Goal: Information Seeking & Learning: Learn about a topic

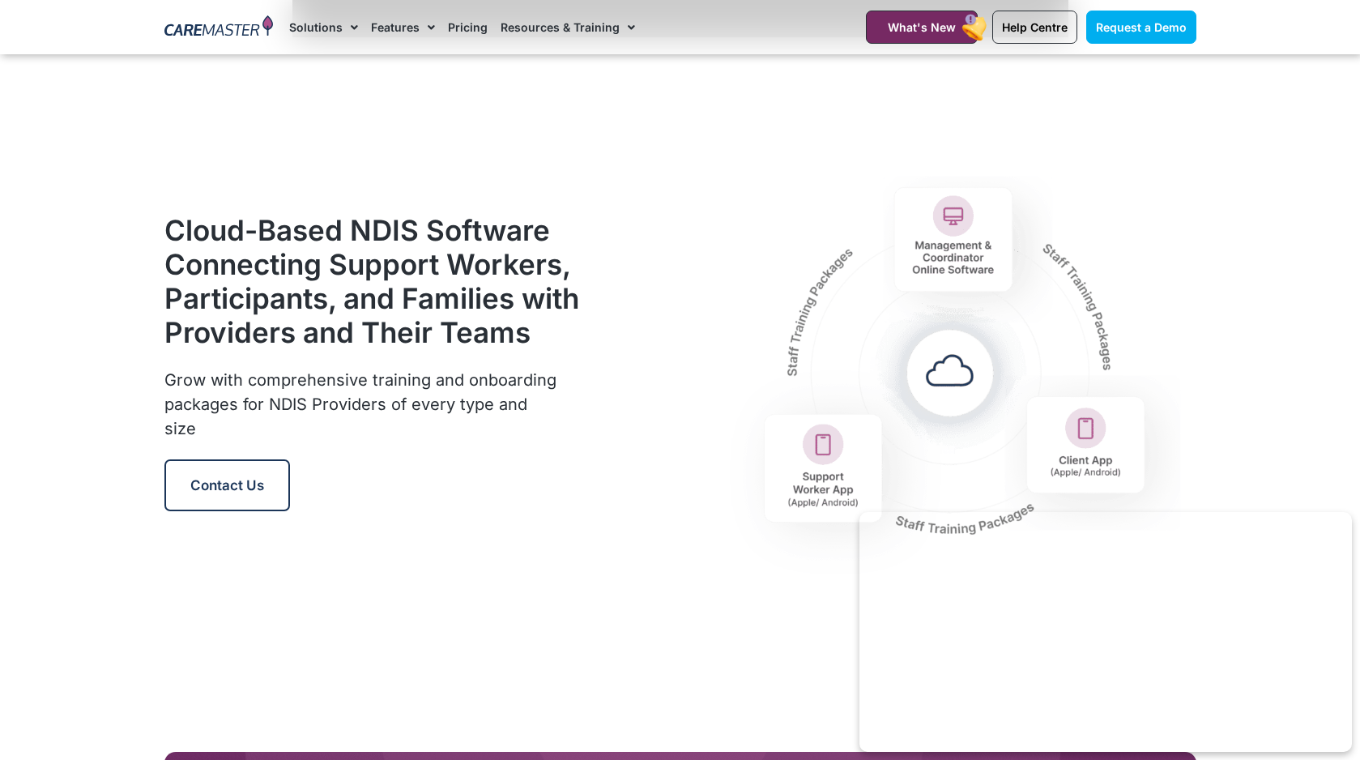
scroll to position [1857, 0]
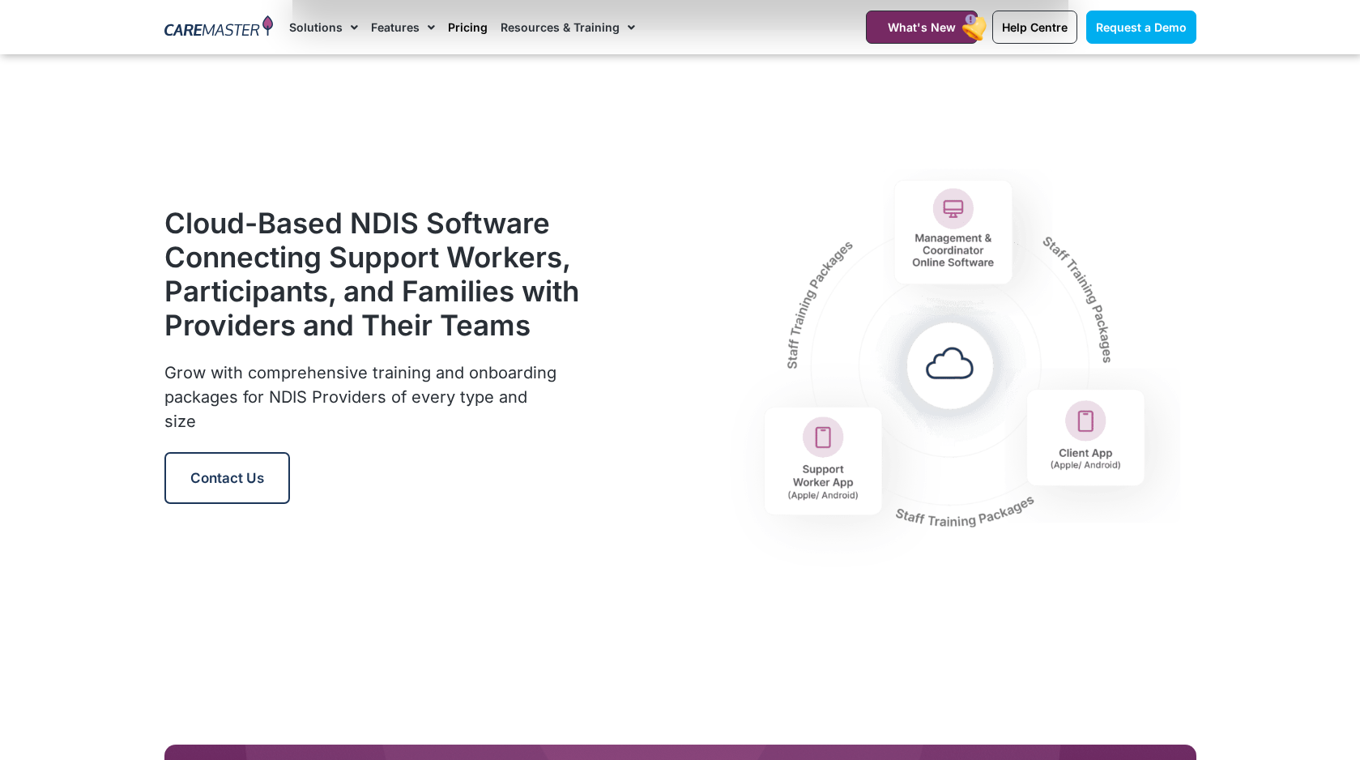
click at [463, 22] on link "Pricing" at bounding box center [468, 27] width 40 height 54
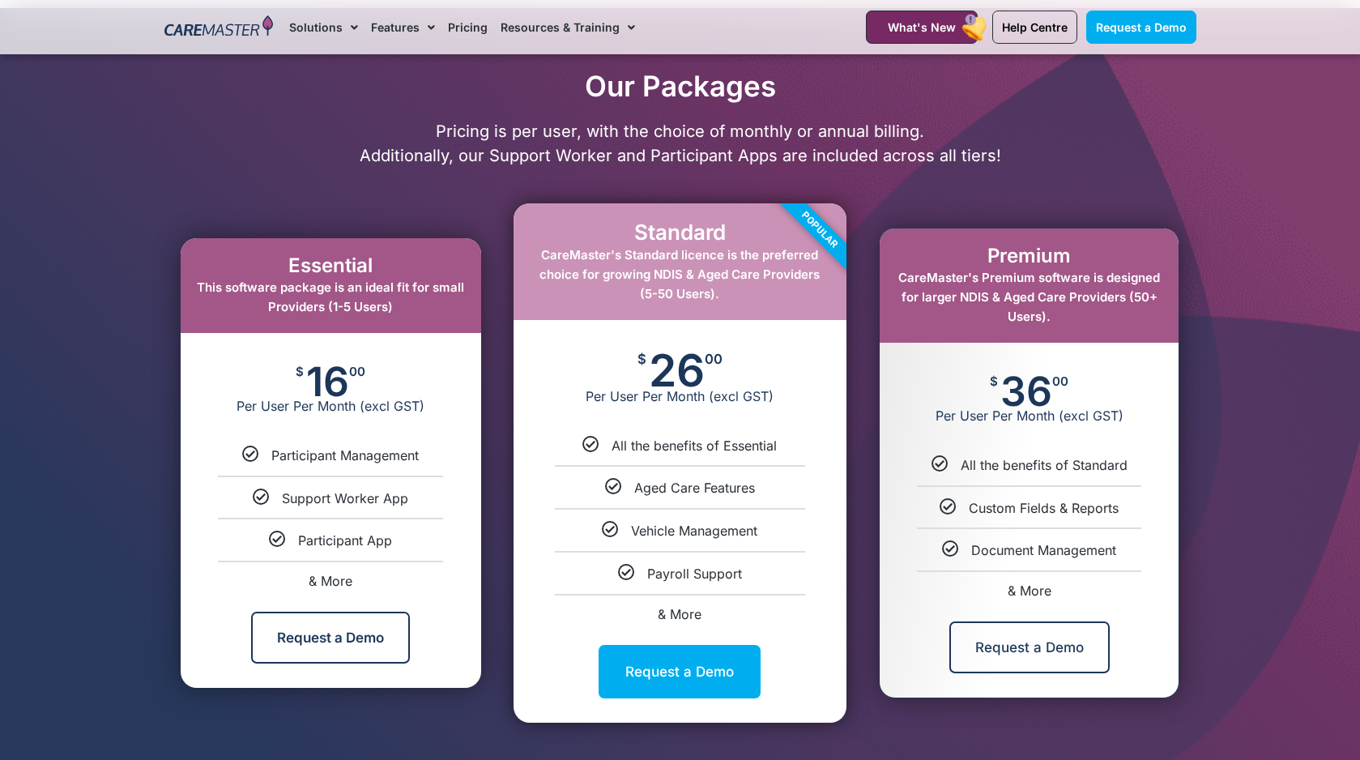
scroll to position [732, 0]
